Goal: Task Accomplishment & Management: Manage account settings

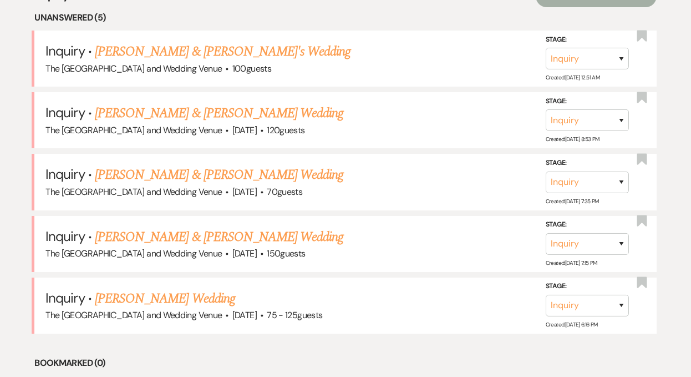
scroll to position [462, 0]
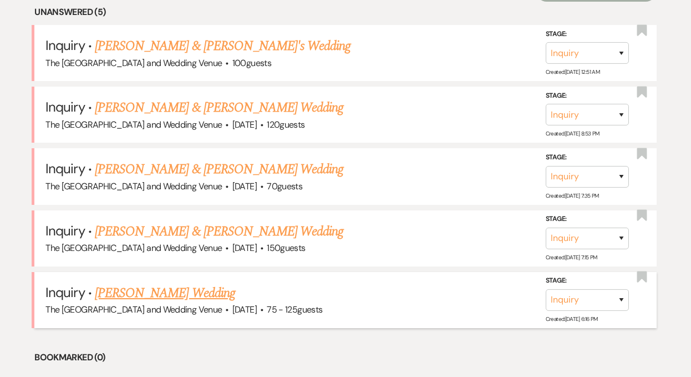
click at [167, 289] on link "[PERSON_NAME] Wedding" at bounding box center [165, 293] width 140 height 20
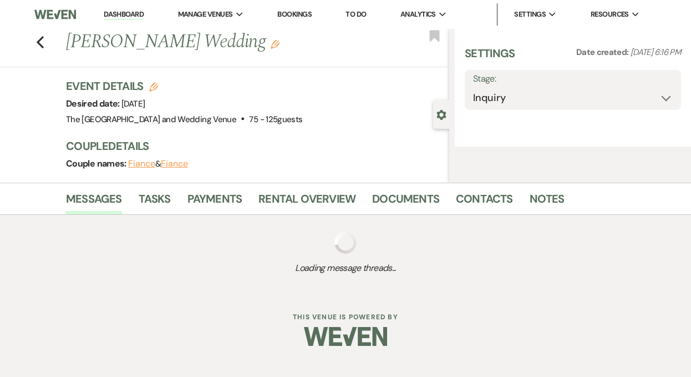
select select "3"
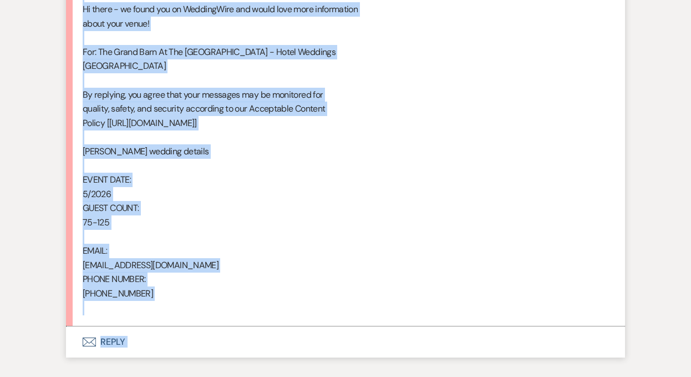
scroll to position [714, 0]
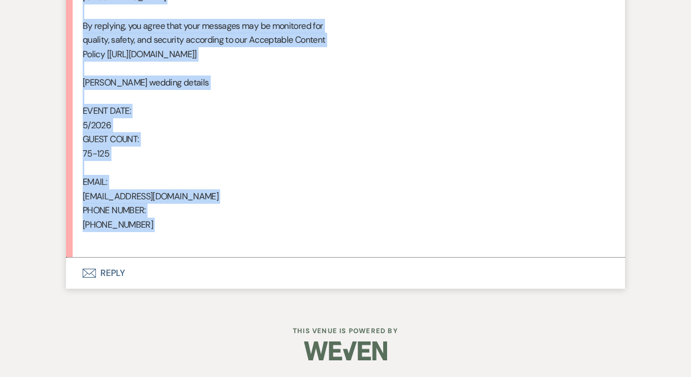
drag, startPoint x: 84, startPoint y: 67, endPoint x: 253, endPoint y: 241, distance: 243.5
copy div "From : [PERSON_NAME] Event : [PERSON_NAME] Event Desired date : [DATE] Anticipa…"
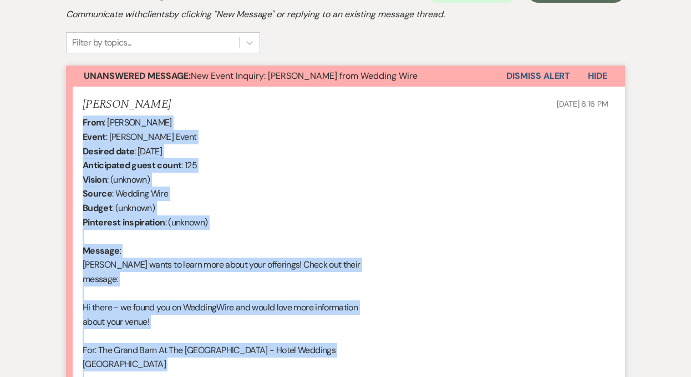
scroll to position [344, 0]
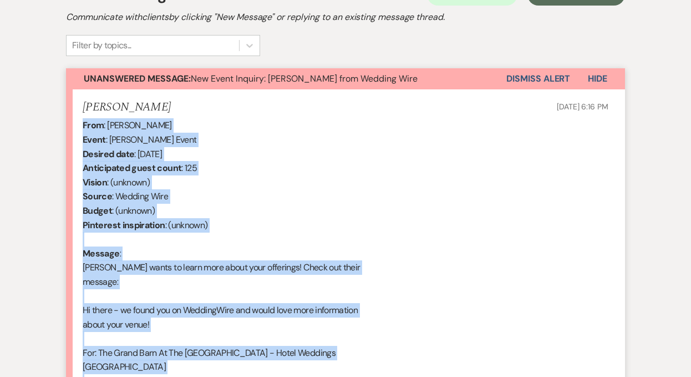
click at [522, 79] on button "Dismiss Alert" at bounding box center [538, 78] width 64 height 21
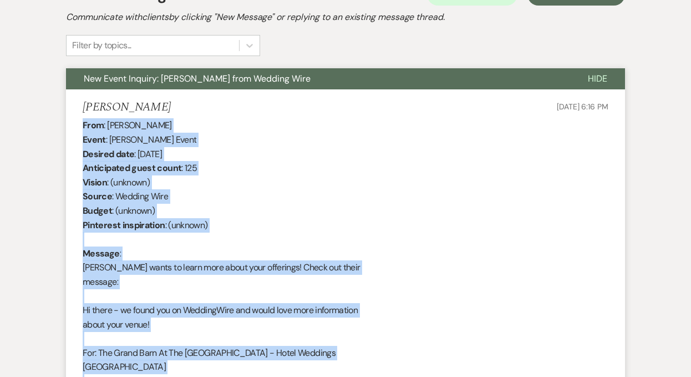
scroll to position [0, 0]
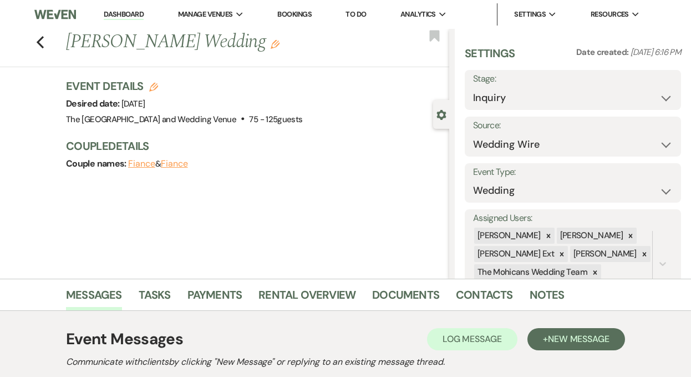
click at [120, 12] on link "Dashboard" at bounding box center [124, 14] width 40 height 11
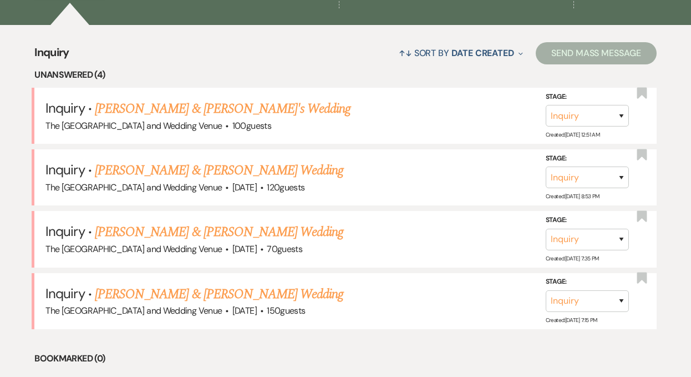
scroll to position [487, 0]
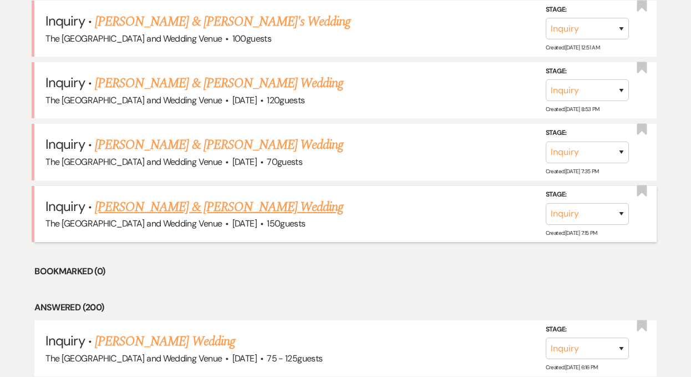
click at [182, 207] on link "[PERSON_NAME] & [PERSON_NAME] Wedding" at bounding box center [219, 207] width 248 height 20
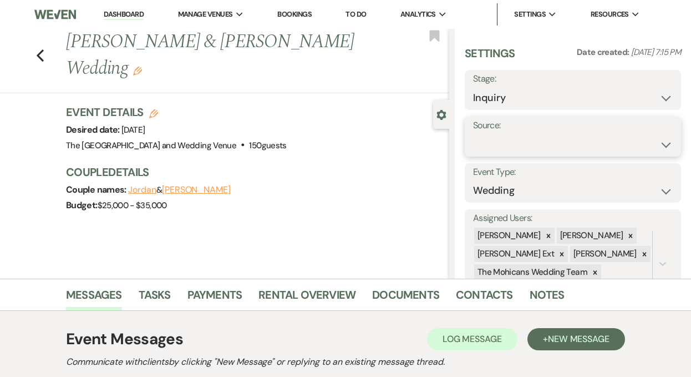
click at [530, 148] on select "Weven Venue Website Instagram Facebook Pinterest Google The Knot Wedding Wire H…" at bounding box center [573, 145] width 200 height 22
select select "5"
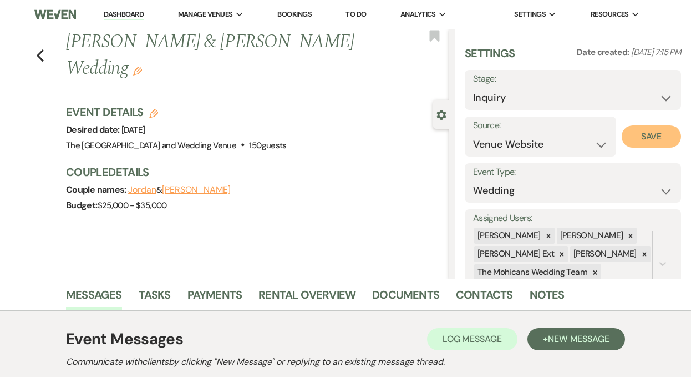
click at [631, 136] on button "Save" at bounding box center [651, 136] width 59 height 22
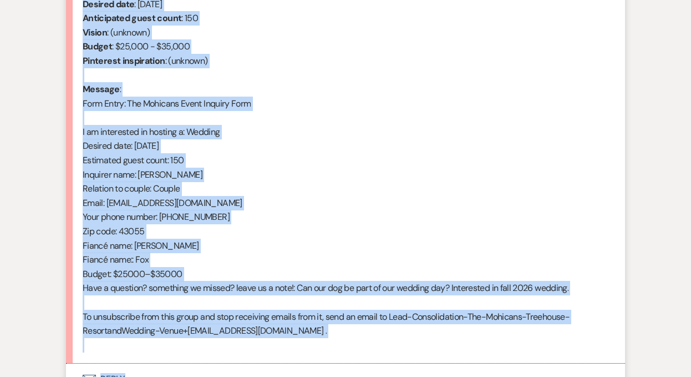
scroll to position [518, 0]
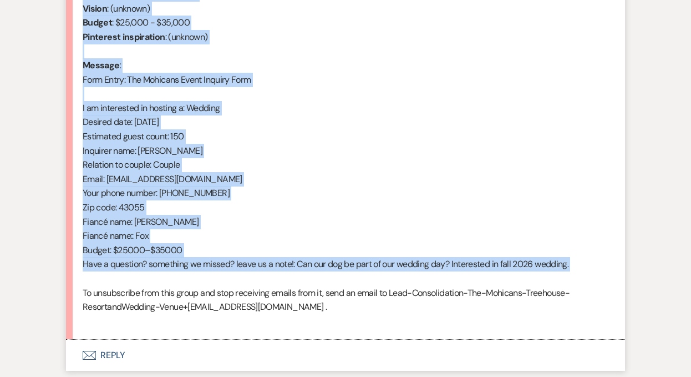
drag, startPoint x: 84, startPoint y: 198, endPoint x: 223, endPoint y: 282, distance: 163.2
click at [223, 282] on div "From : [PERSON_NAME] (Client) Event : [PERSON_NAME] & [PERSON_NAME] Event Desir…" at bounding box center [346, 136] width 526 height 383
copy div "From : [PERSON_NAME] (Client) Event : [PERSON_NAME] & [PERSON_NAME] Event Desir…"
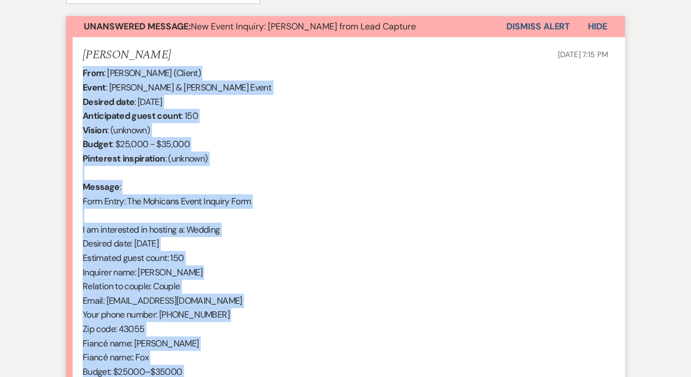
scroll to position [319, 0]
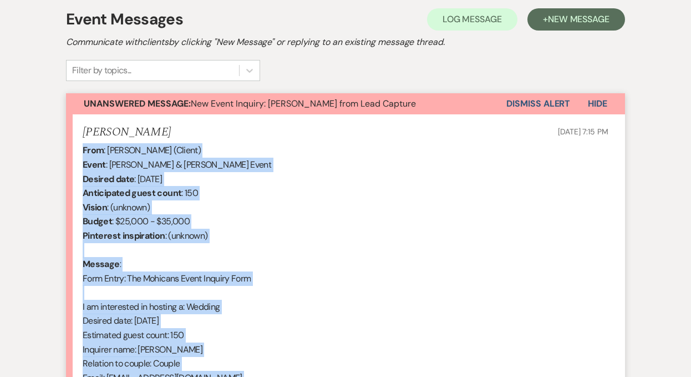
click at [513, 103] on button "Dismiss Alert" at bounding box center [538, 103] width 64 height 21
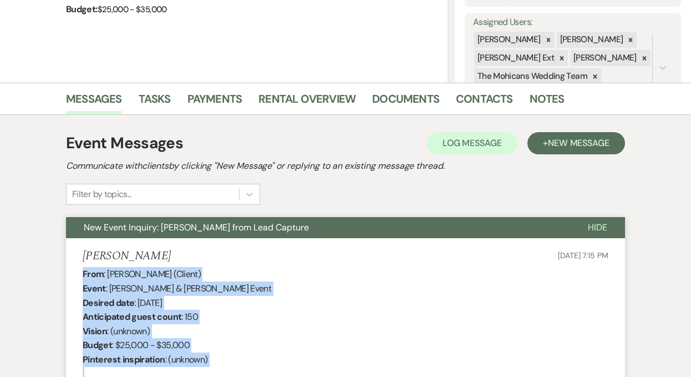
scroll to position [0, 0]
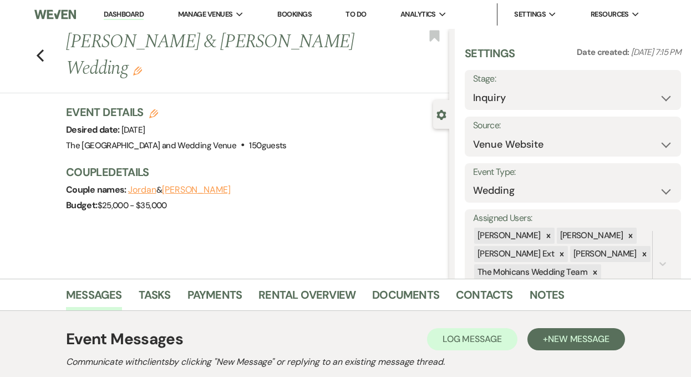
click at [121, 10] on link "Dashboard" at bounding box center [124, 14] width 40 height 11
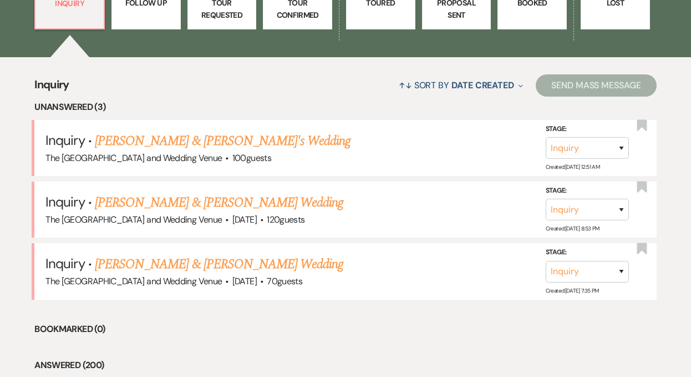
scroll to position [418, 0]
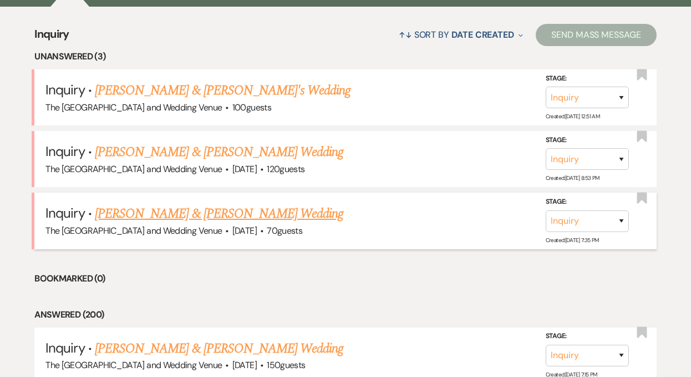
click at [201, 220] on link "[PERSON_NAME] & [PERSON_NAME] Wedding" at bounding box center [219, 214] width 248 height 20
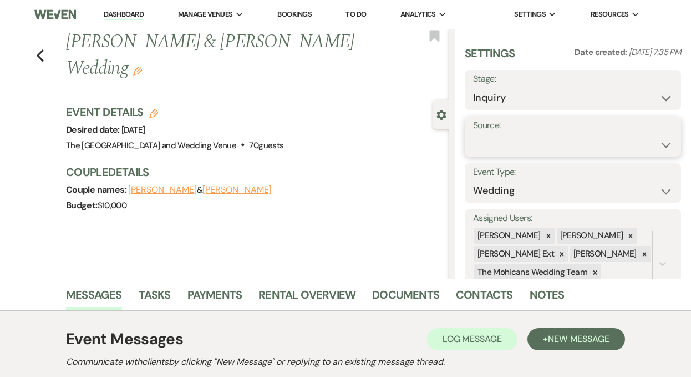
click at [490, 145] on select "Weven Venue Website Instagram Facebook Pinterest Google The Knot Wedding Wire H…" at bounding box center [573, 145] width 200 height 22
select select "5"
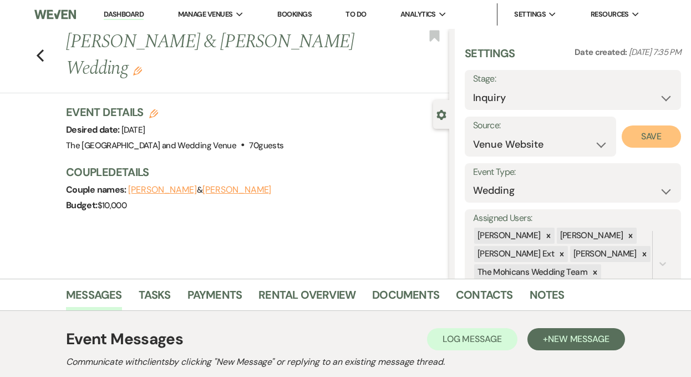
click at [642, 140] on button "Save" at bounding box center [651, 136] width 59 height 22
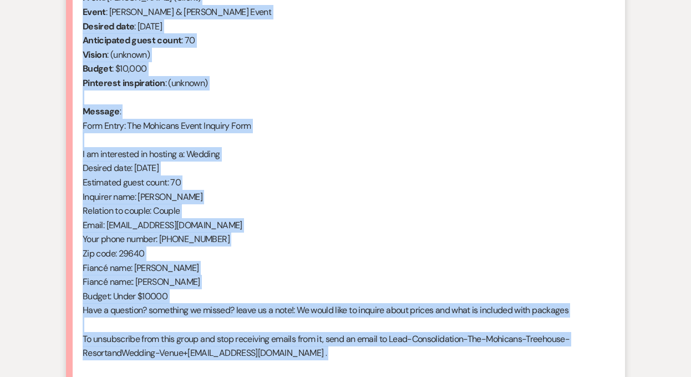
scroll to position [475, 0]
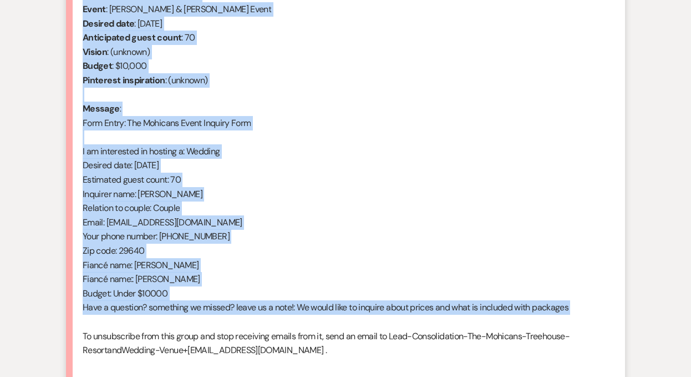
drag, startPoint x: 83, startPoint y: 207, endPoint x: 243, endPoint y: 319, distance: 195.1
click at [243, 319] on div "From : [PERSON_NAME] (Client) Event : [PERSON_NAME] & [PERSON_NAME] Event Desir…" at bounding box center [346, 179] width 526 height 383
copy div "From : [PERSON_NAME] (Client) Event : [PERSON_NAME] & [PERSON_NAME] Event Desir…"
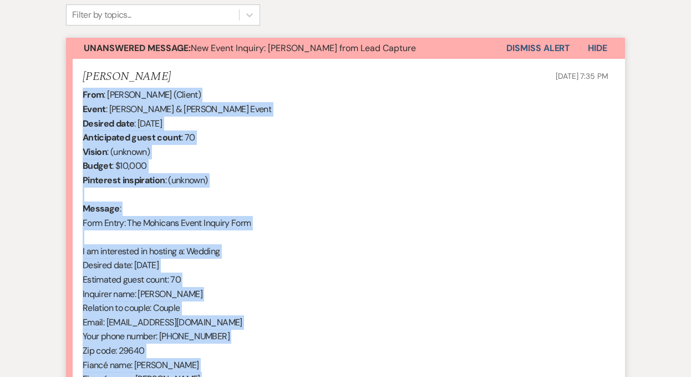
scroll to position [337, 0]
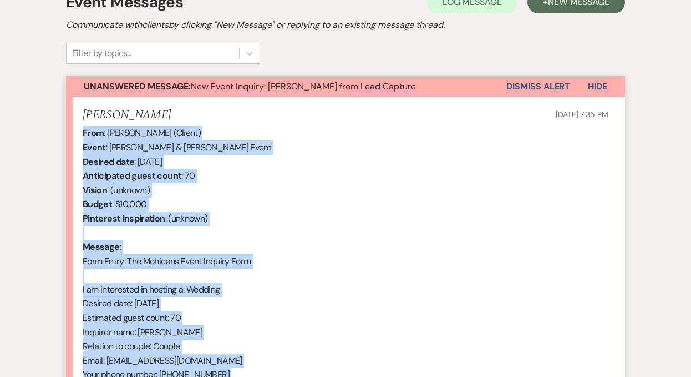
click at [523, 89] on button "Dismiss Alert" at bounding box center [538, 86] width 64 height 21
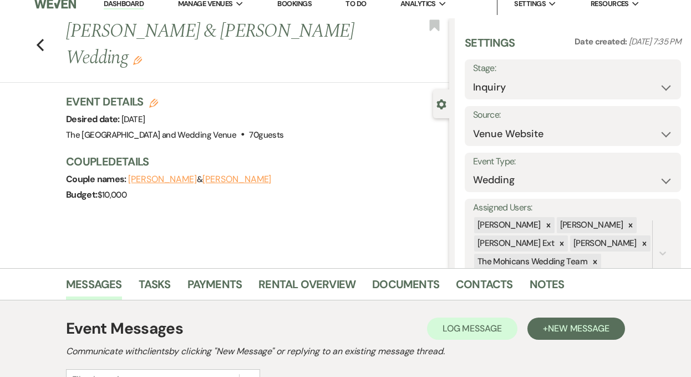
scroll to position [0, 0]
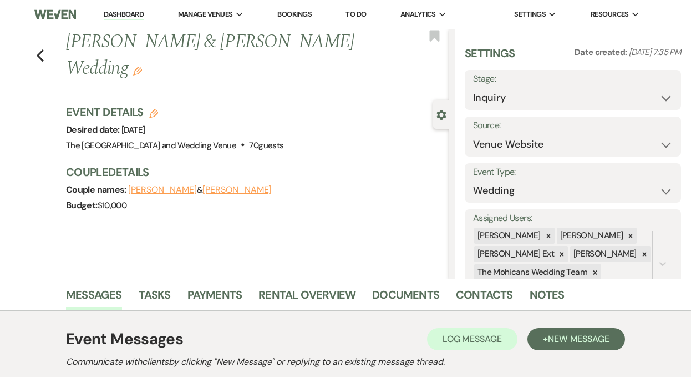
click at [115, 15] on link "Dashboard" at bounding box center [124, 14] width 40 height 11
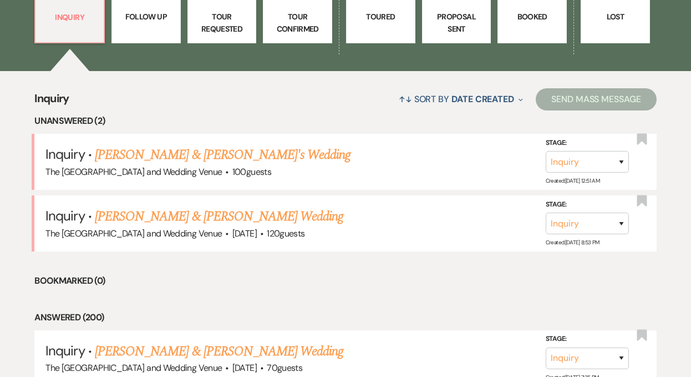
scroll to position [366, 0]
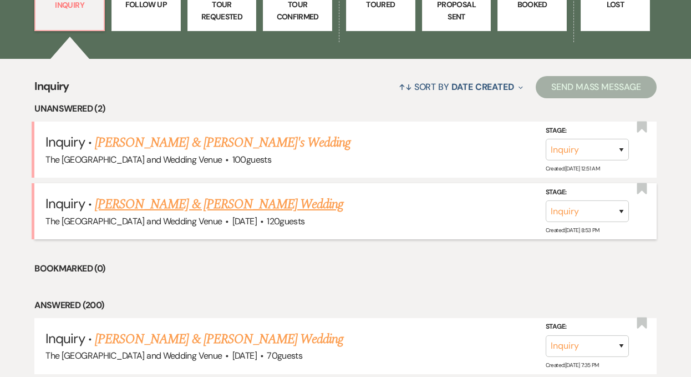
click at [190, 205] on link "[PERSON_NAME] & [PERSON_NAME] Wedding" at bounding box center [219, 204] width 248 height 20
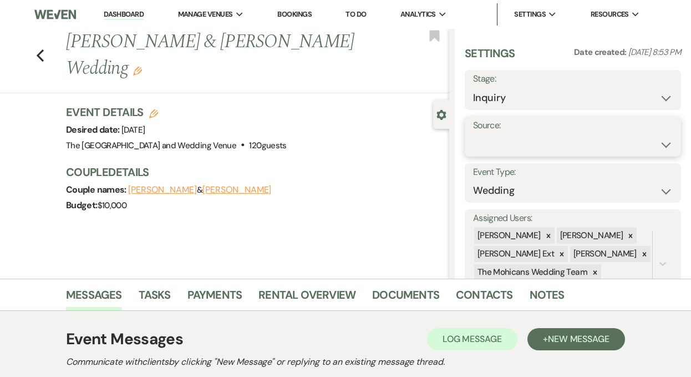
click at [529, 146] on select "Weven Venue Website Instagram Facebook Pinterest Google The Knot Wedding Wire H…" at bounding box center [573, 145] width 200 height 22
select select "5"
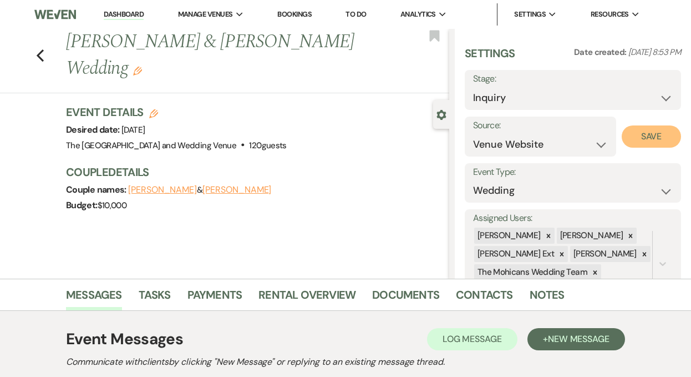
click at [639, 139] on button "Save" at bounding box center [651, 136] width 59 height 22
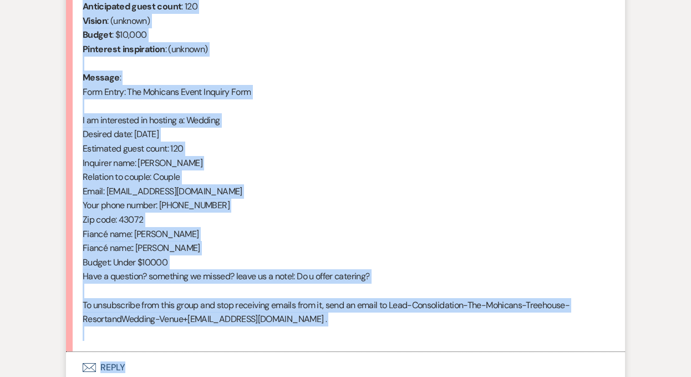
scroll to position [511, 0]
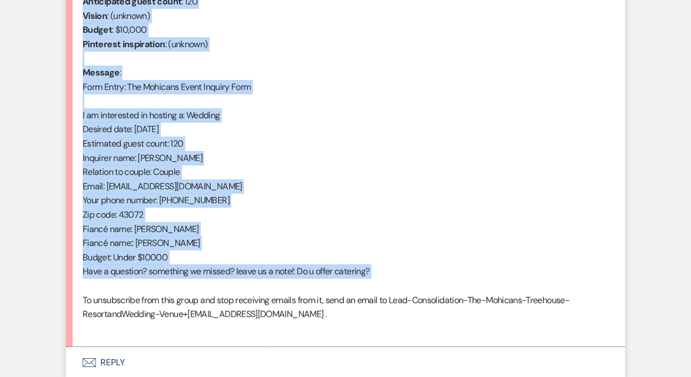
drag, startPoint x: 83, startPoint y: 140, endPoint x: 244, endPoint y: 288, distance: 218.2
click at [244, 288] on div "From : [PERSON_NAME] (Client) Event : [PERSON_NAME] & [PERSON_NAME] Event Desir…" at bounding box center [346, 143] width 526 height 383
copy div "From : [PERSON_NAME] (Client) Event : [PERSON_NAME] & [PERSON_NAME] Event Desir…"
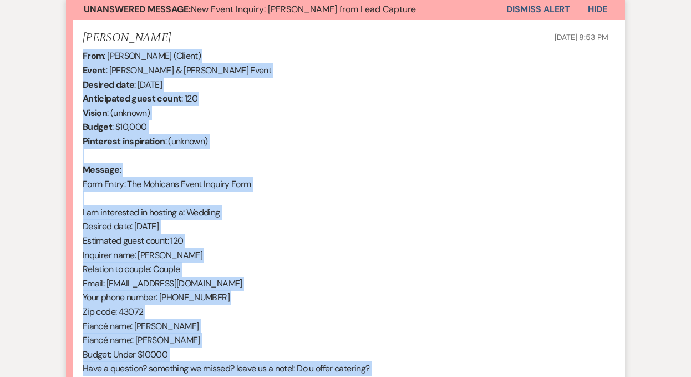
scroll to position [411, 0]
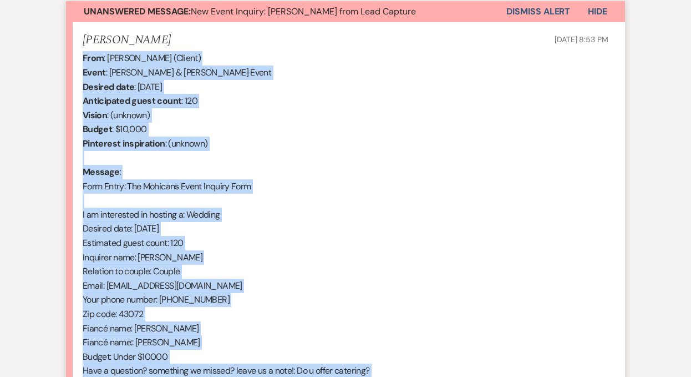
click at [526, 11] on button "Dismiss Alert" at bounding box center [538, 11] width 64 height 21
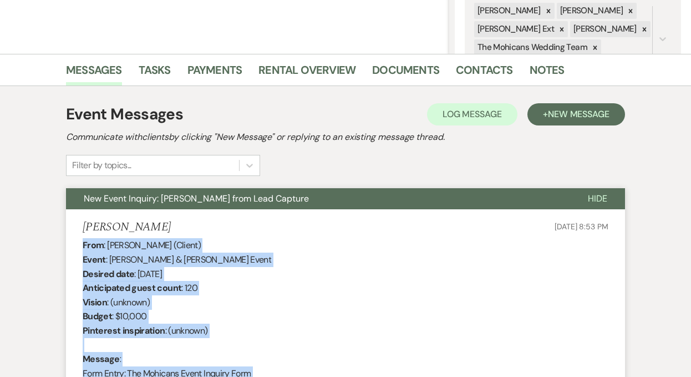
scroll to position [0, 0]
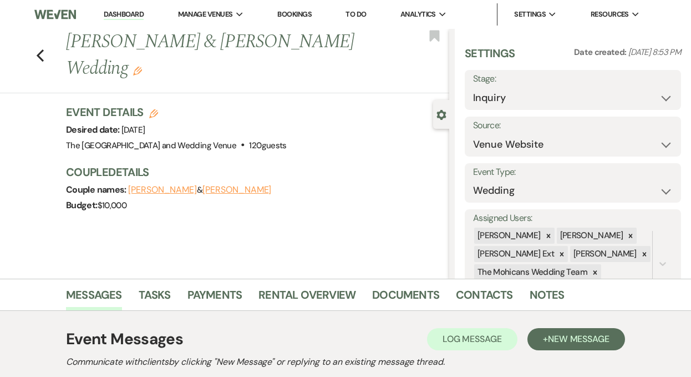
click at [121, 7] on li "Dashboard" at bounding box center [123, 14] width 51 height 22
click at [121, 13] on link "Dashboard" at bounding box center [124, 14] width 40 height 11
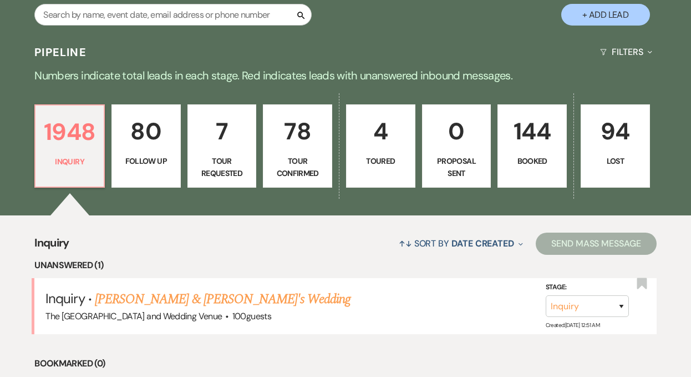
scroll to position [227, 0]
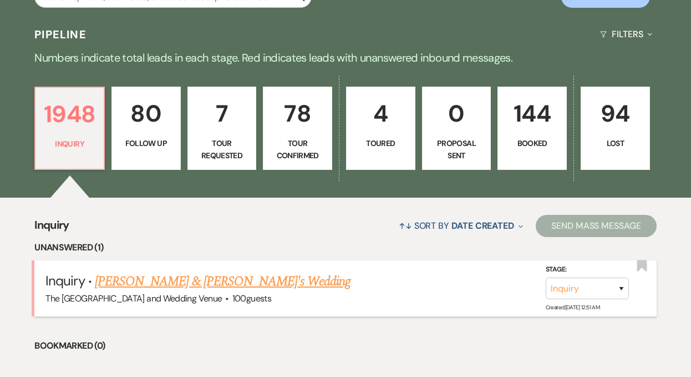
click at [207, 274] on link "[PERSON_NAME] & [PERSON_NAME]'s Wedding" at bounding box center [223, 281] width 256 height 20
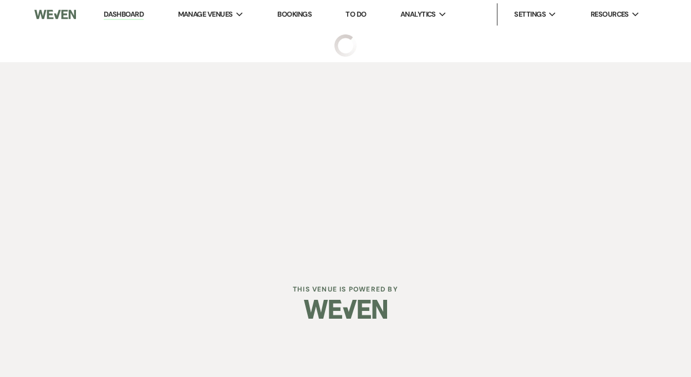
select select "17"
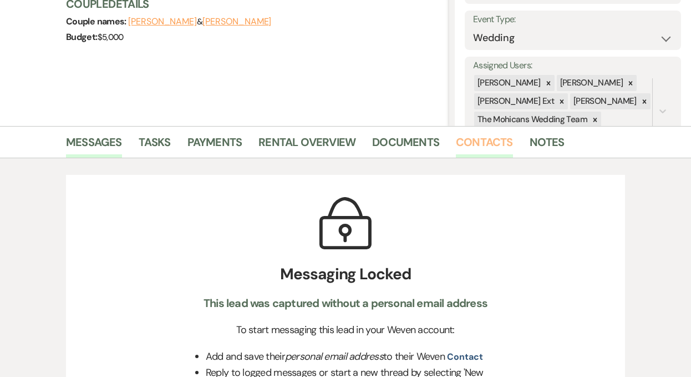
click at [471, 138] on link "Contacts" at bounding box center [484, 145] width 57 height 24
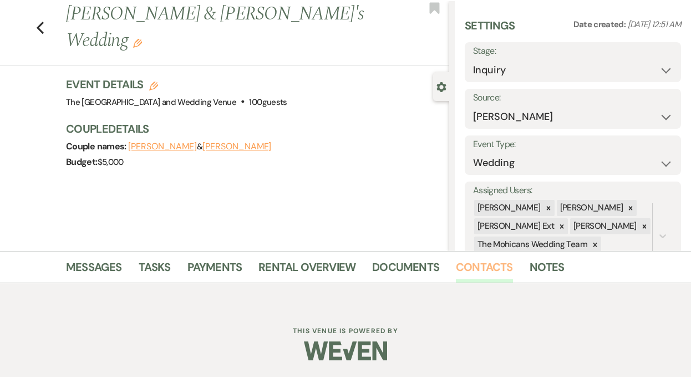
scroll to position [152, 0]
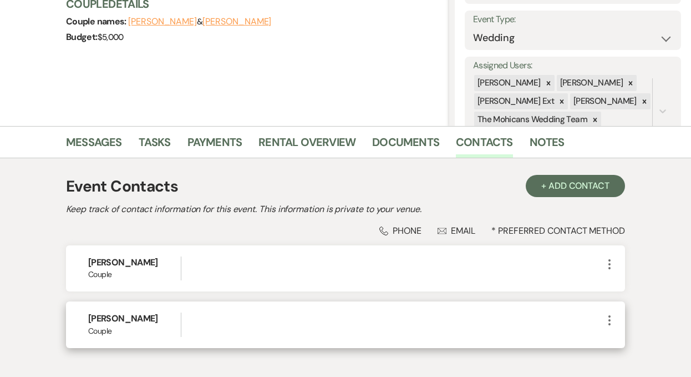
click at [610, 319] on icon "More" at bounding box center [609, 319] width 13 height 13
click at [618, 340] on icon "Pencil" at bounding box center [620, 341] width 9 height 9
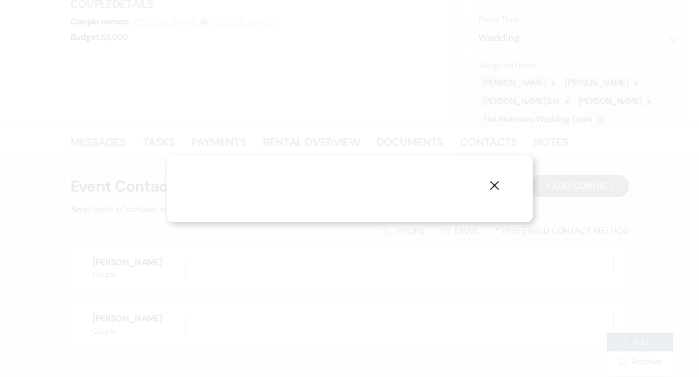
select select "1"
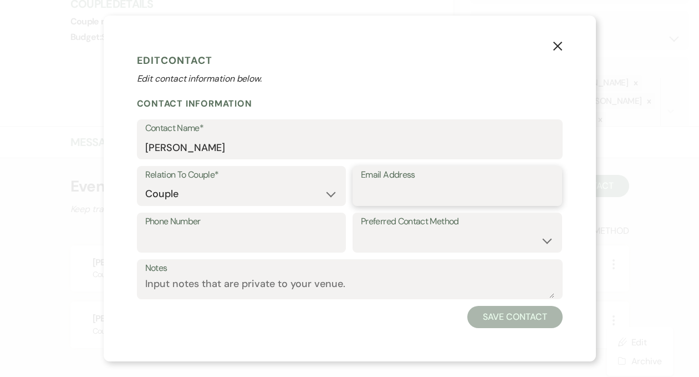
click at [462, 191] on input "Email Address" at bounding box center [457, 194] width 193 height 22
paste input "[EMAIL_ADDRESS][DOMAIN_NAME]"
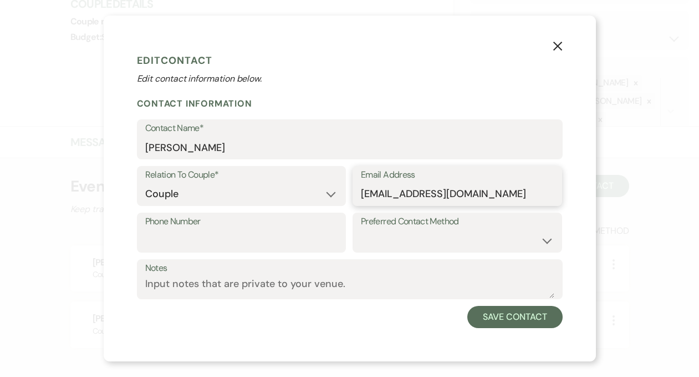
type input "[EMAIL_ADDRESS][DOMAIN_NAME]"
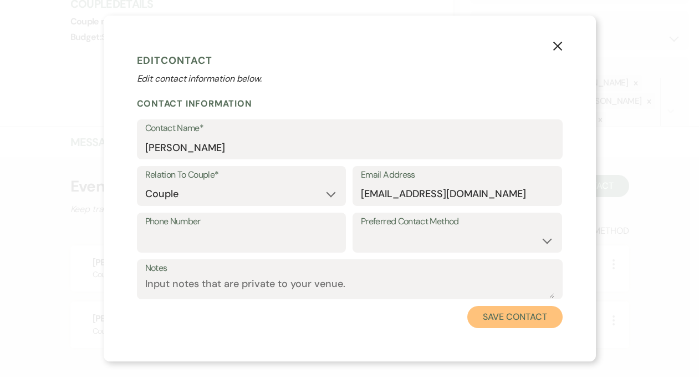
click at [485, 310] on button "Save Contact" at bounding box center [514, 317] width 95 height 22
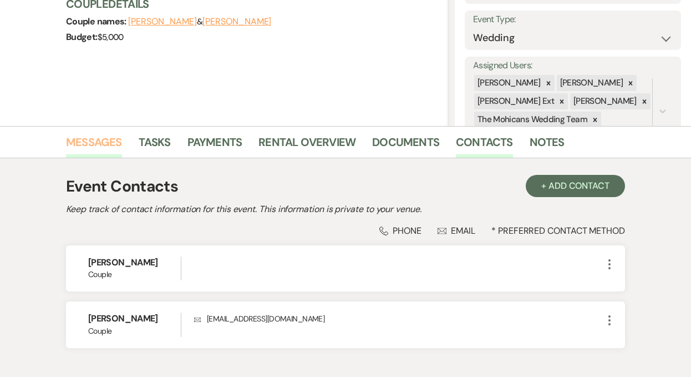
click at [98, 140] on link "Messages" at bounding box center [94, 145] width 56 height 24
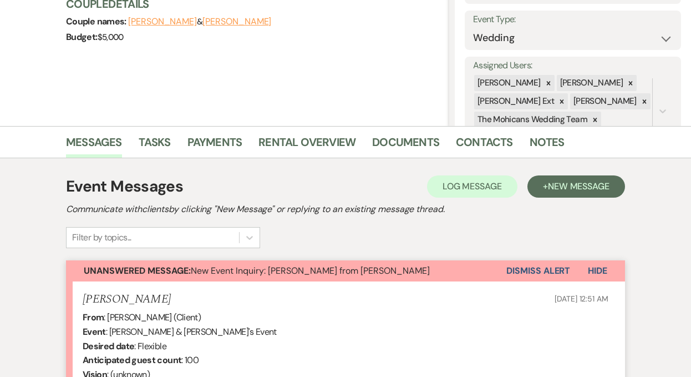
click at [519, 272] on button "Dismiss Alert" at bounding box center [538, 270] width 64 height 21
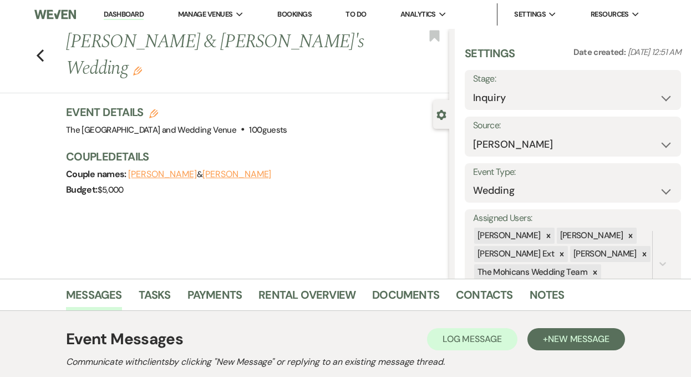
click at [110, 14] on link "Dashboard" at bounding box center [124, 14] width 40 height 11
